Goal: Check status: Check status

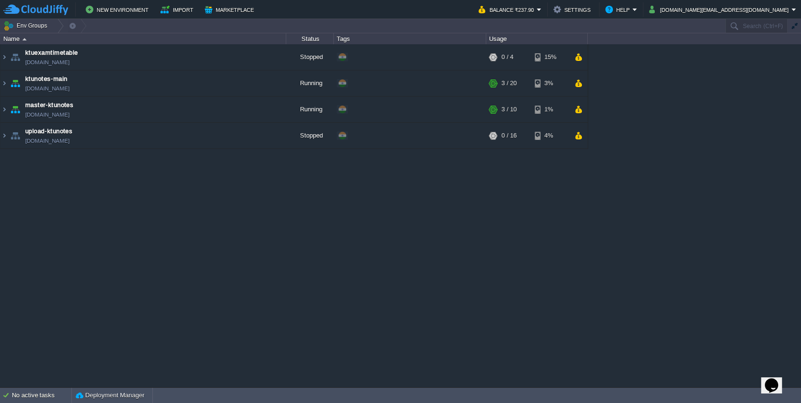
click at [334, 222] on div "ktuexamtimetable [DOMAIN_NAME] Stopped + Add to Env Group RAM 0% CPU 0% 0 / 4 1…" at bounding box center [400, 215] width 801 height 343
paste input "213608"
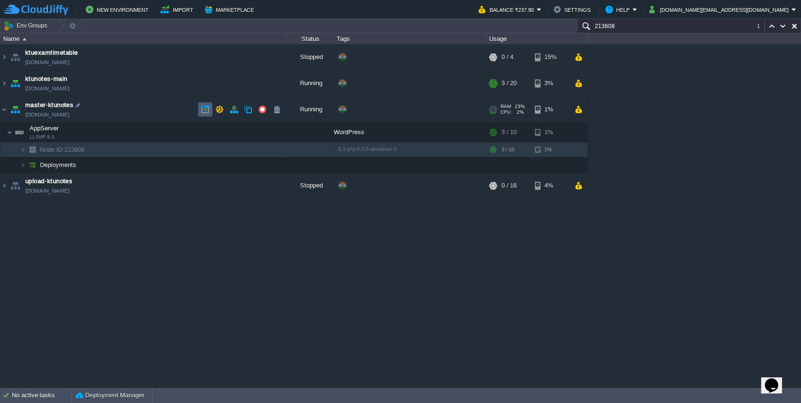
type input "213608"
click at [205, 111] on button "button" at bounding box center [205, 109] width 9 height 9
click at [20, 166] on img at bounding box center [23, 165] width 6 height 15
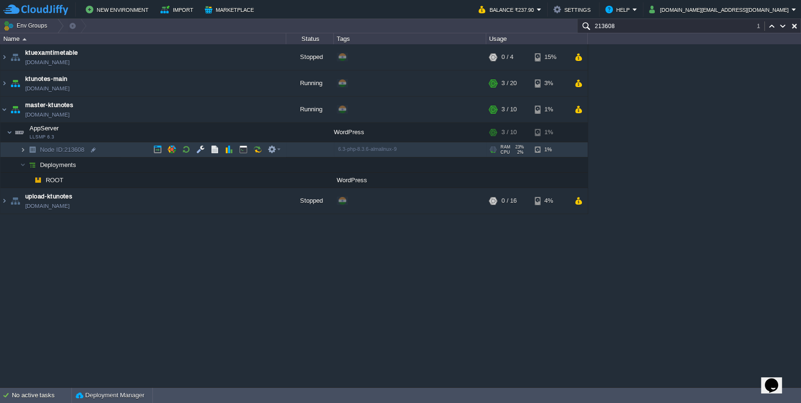
click at [21, 151] on img at bounding box center [23, 149] width 6 height 15
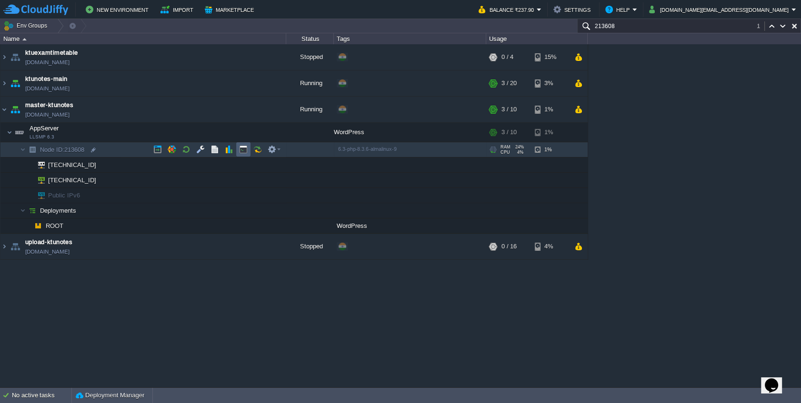
click at [246, 154] on td at bounding box center [243, 149] width 14 height 14
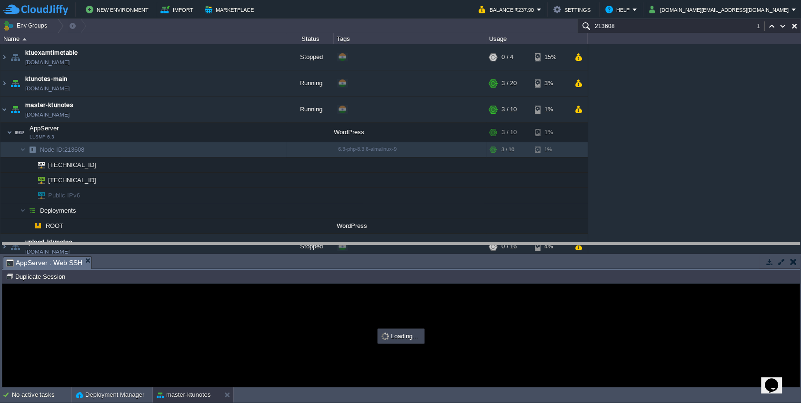
drag, startPoint x: 228, startPoint y: 265, endPoint x: 222, endPoint y: 251, distance: 14.9
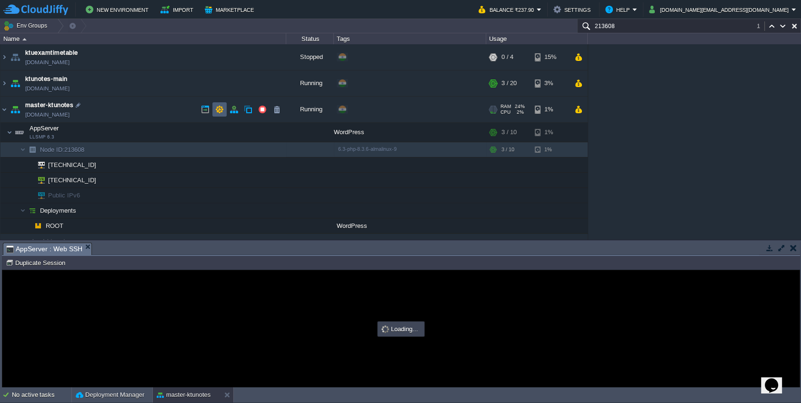
type input "#000000"
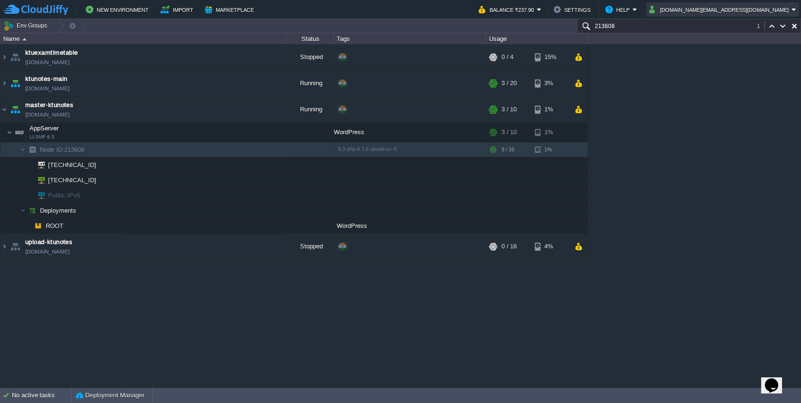
click at [729, 10] on button "[DOMAIN_NAME][EMAIL_ADDRESS][DOMAIN_NAME]" at bounding box center [720, 9] width 142 height 11
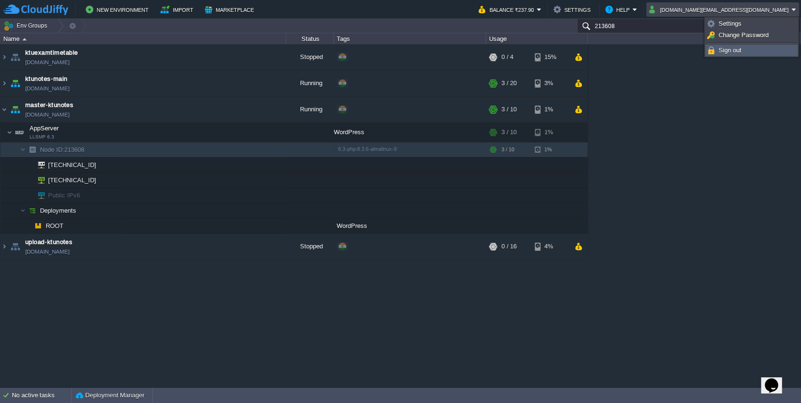
click at [727, 49] on span "Sign out" at bounding box center [730, 50] width 23 height 7
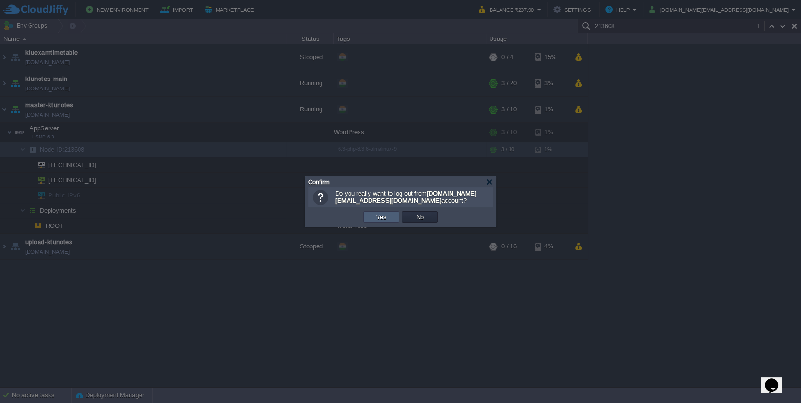
click at [390, 216] on td "Yes" at bounding box center [381, 216] width 36 height 11
